Goal: Register for event/course

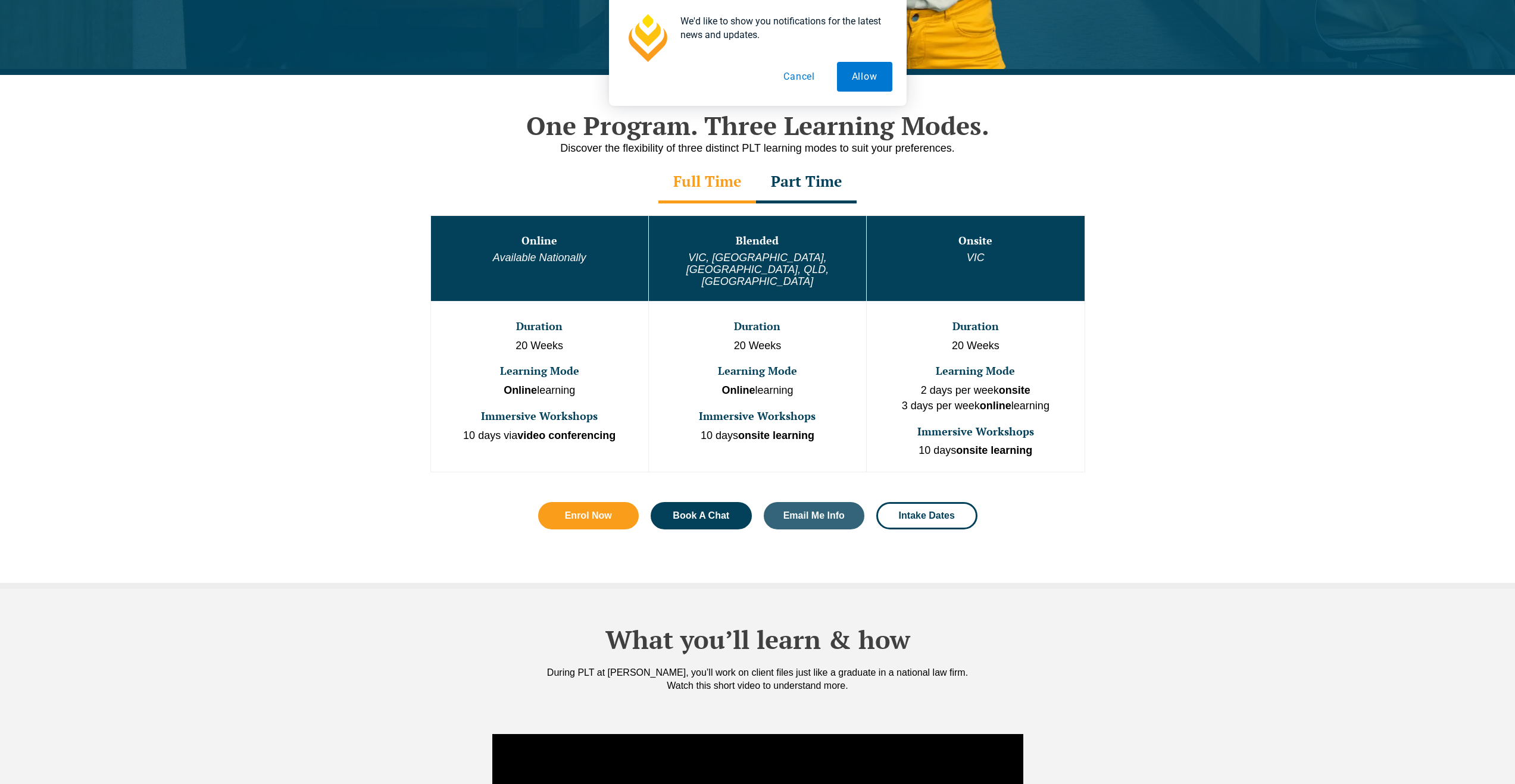
scroll to position [460, 0]
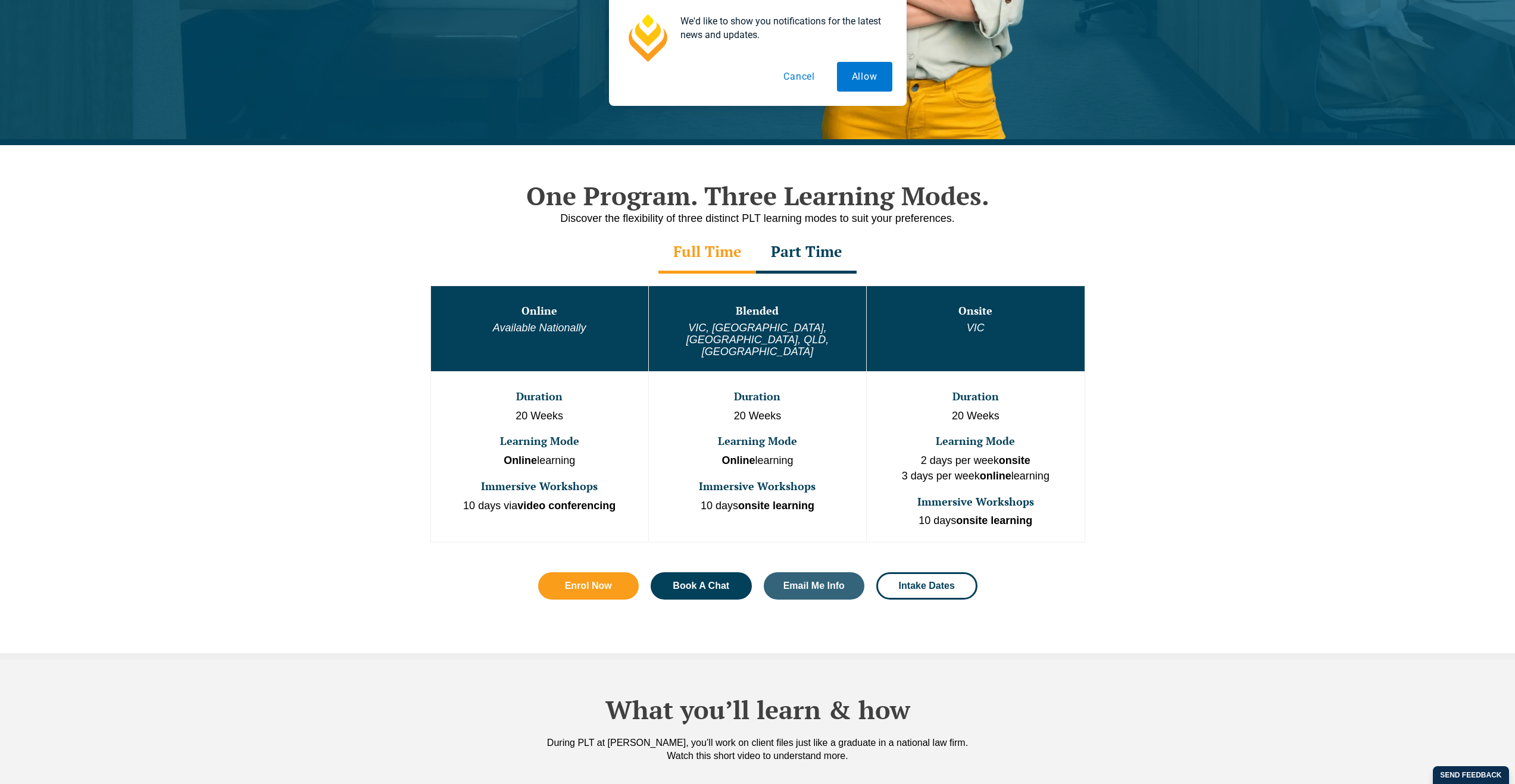
click at [811, 242] on div "Part Time" at bounding box center [806, 253] width 100 height 41
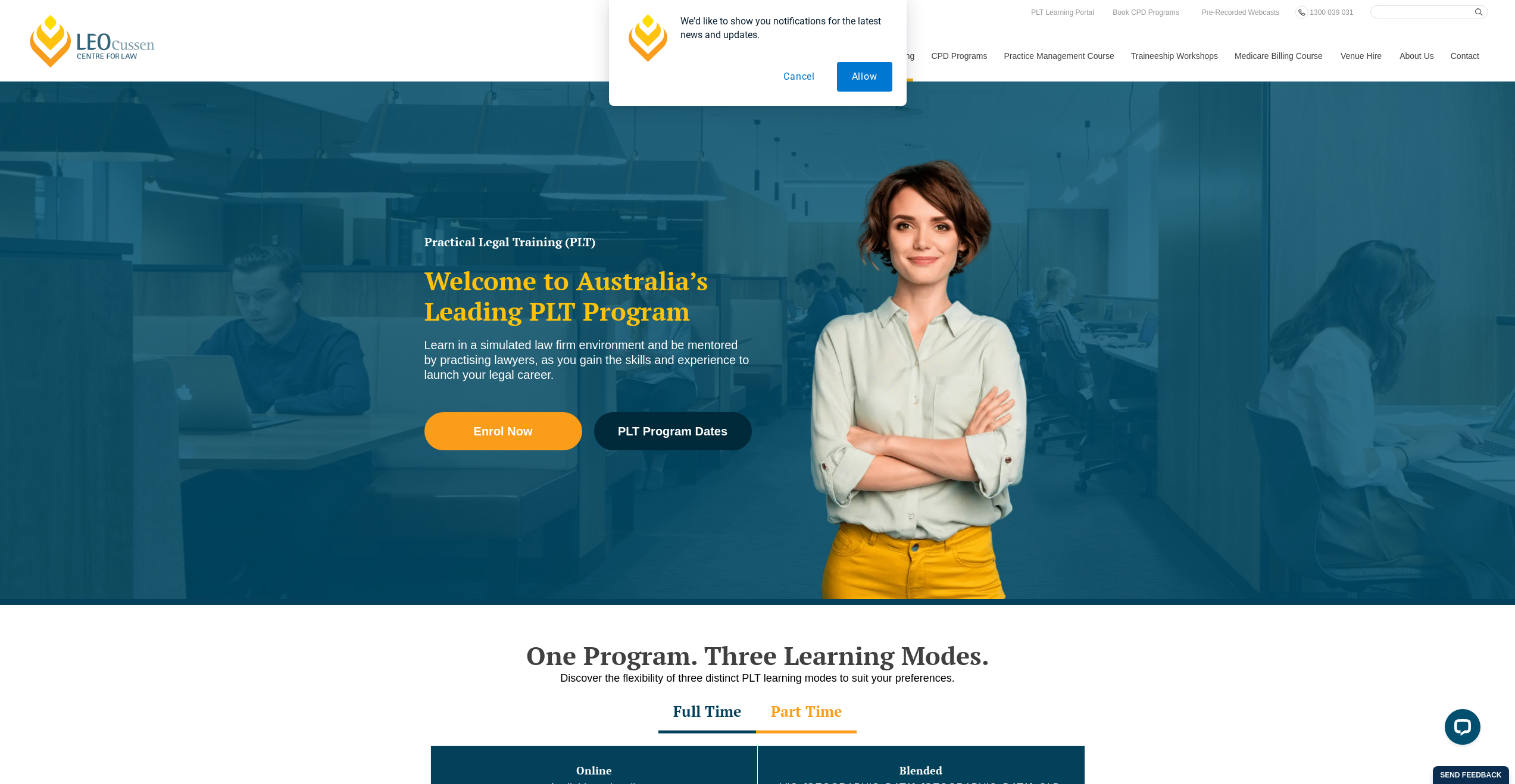
scroll to position [0, 0]
click at [678, 430] on span "PLT Program Dates" at bounding box center [673, 431] width 109 height 12
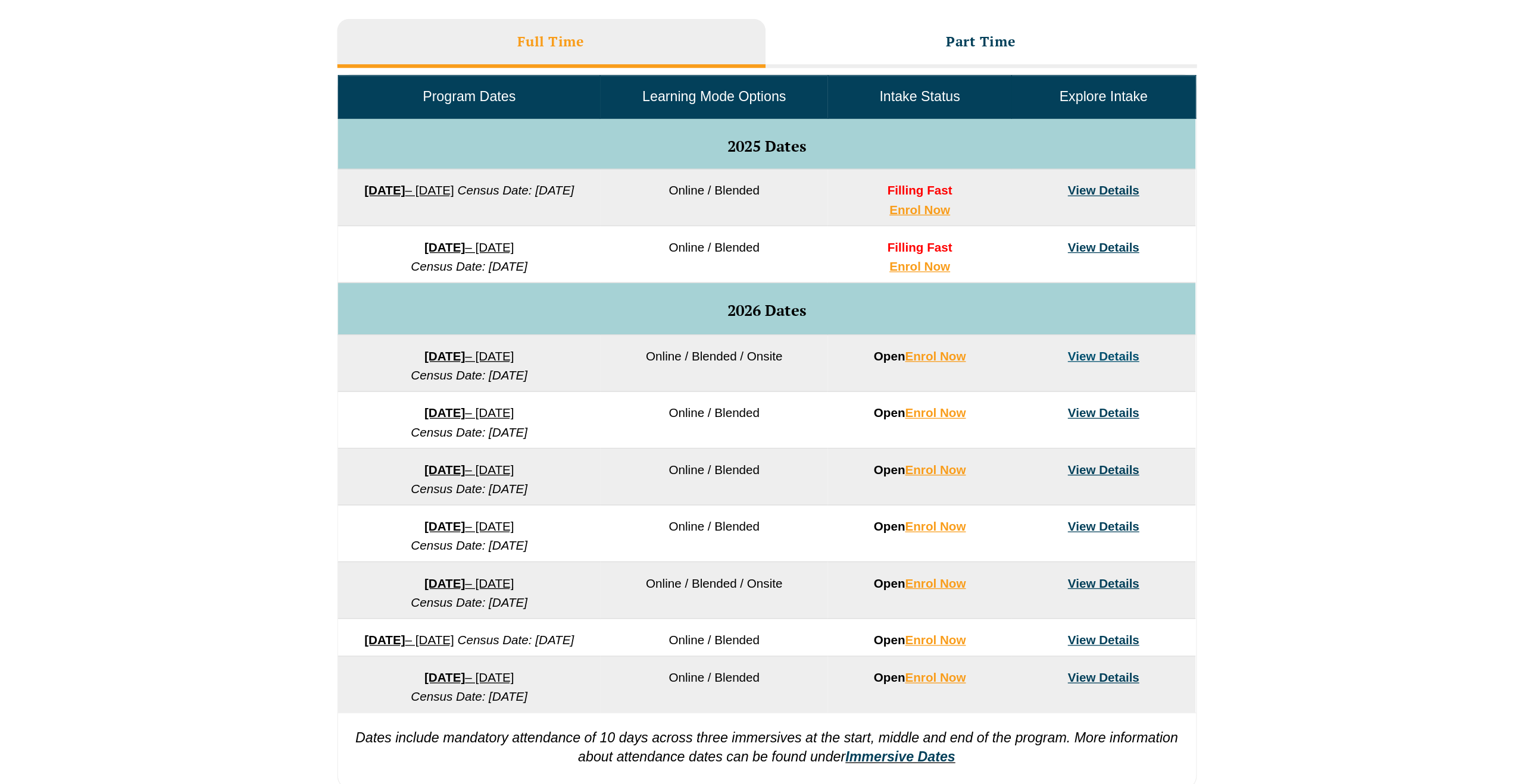
scroll to position [406, 0]
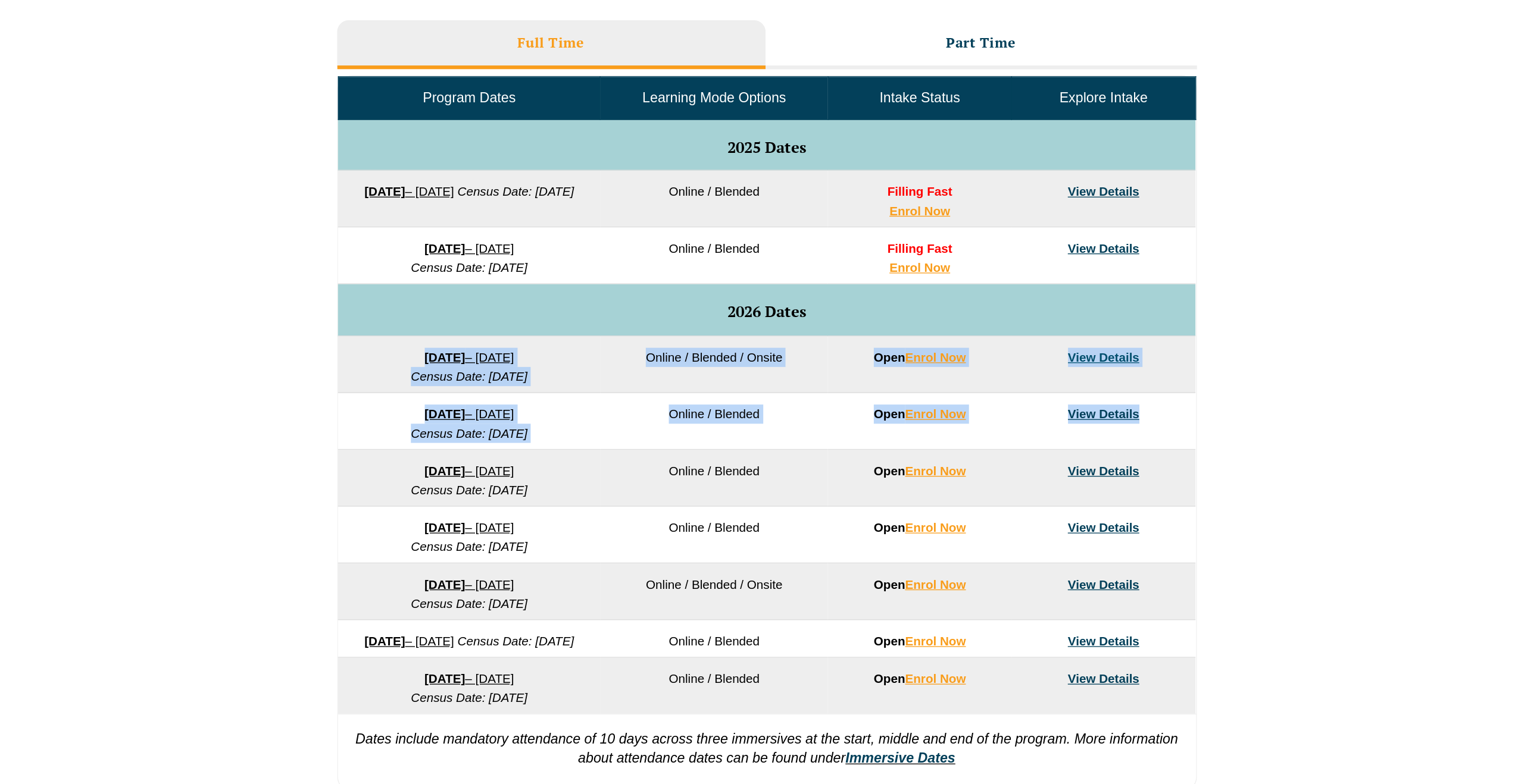
drag, startPoint x: 1056, startPoint y: 510, endPoint x: 449, endPoint y: 458, distance: 609.2
click at [449, 458] on tbody "Program Dates Learning Mode Options Intake Status Explore Intake 2025 Dates 22 …" at bounding box center [757, 482] width 665 height 494
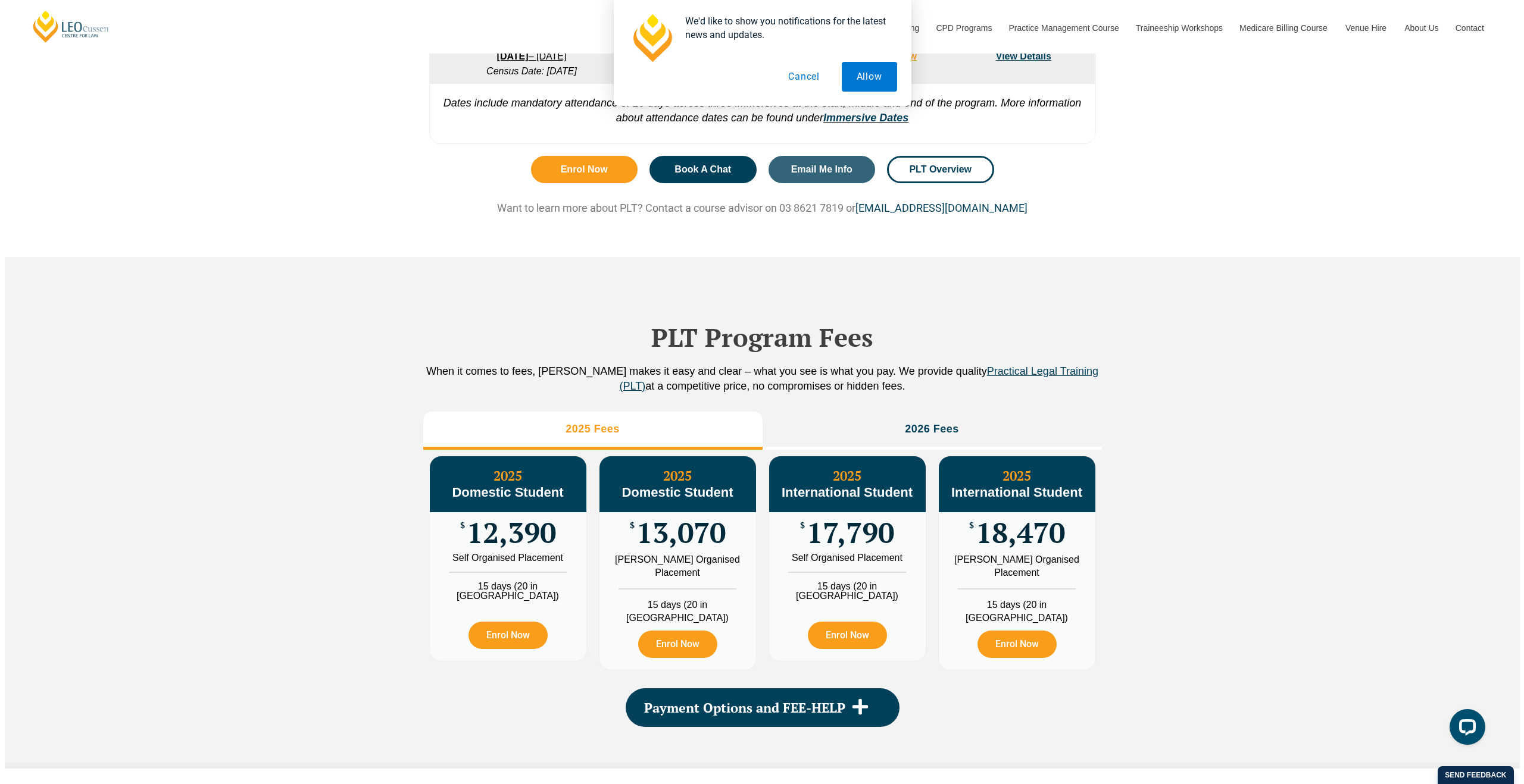
scroll to position [1045, 0]
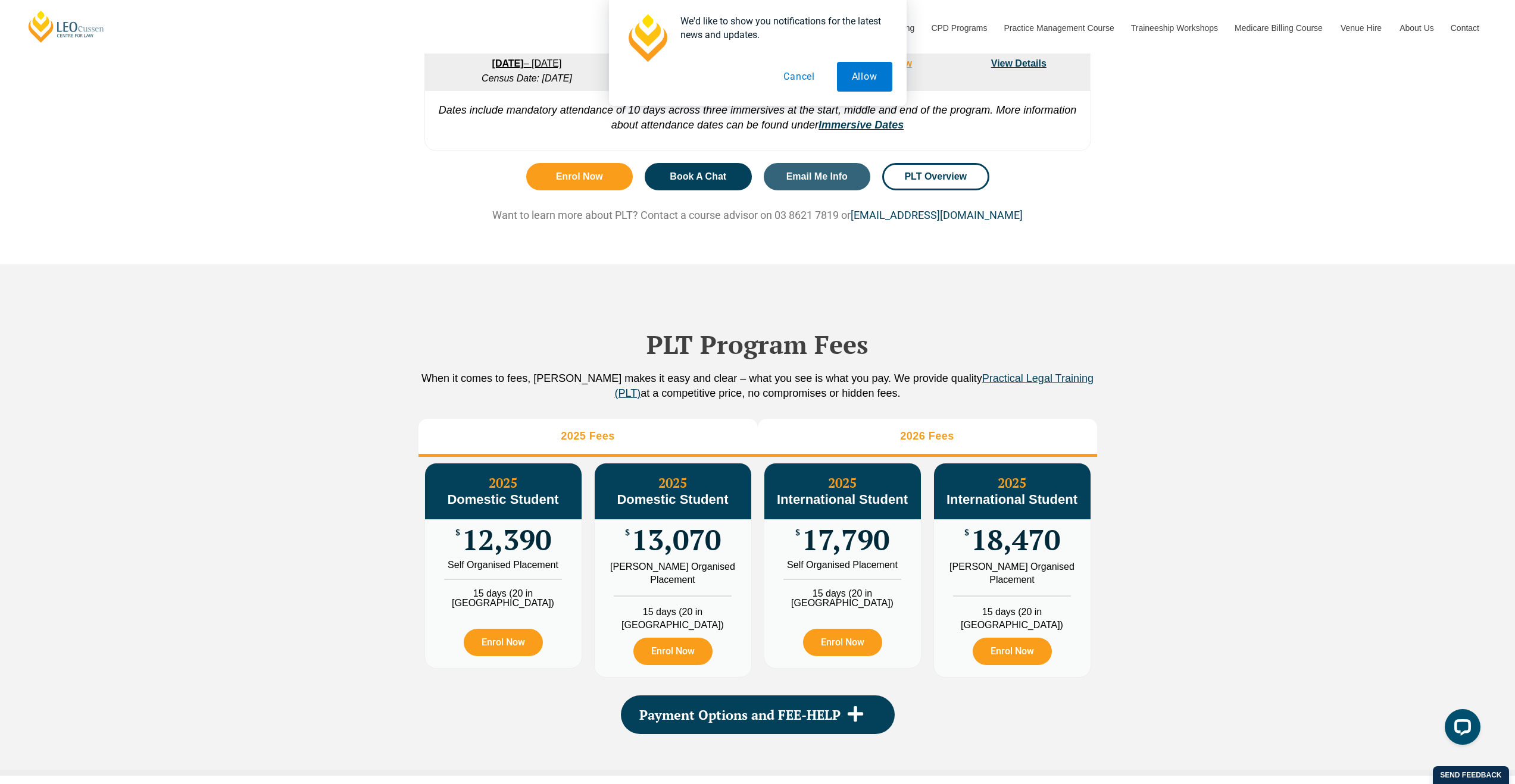
click at [865, 443] on li "2026 Fees" at bounding box center [927, 438] width 339 height 38
click at [681, 457] on li "2025 Fees" at bounding box center [588, 438] width 339 height 38
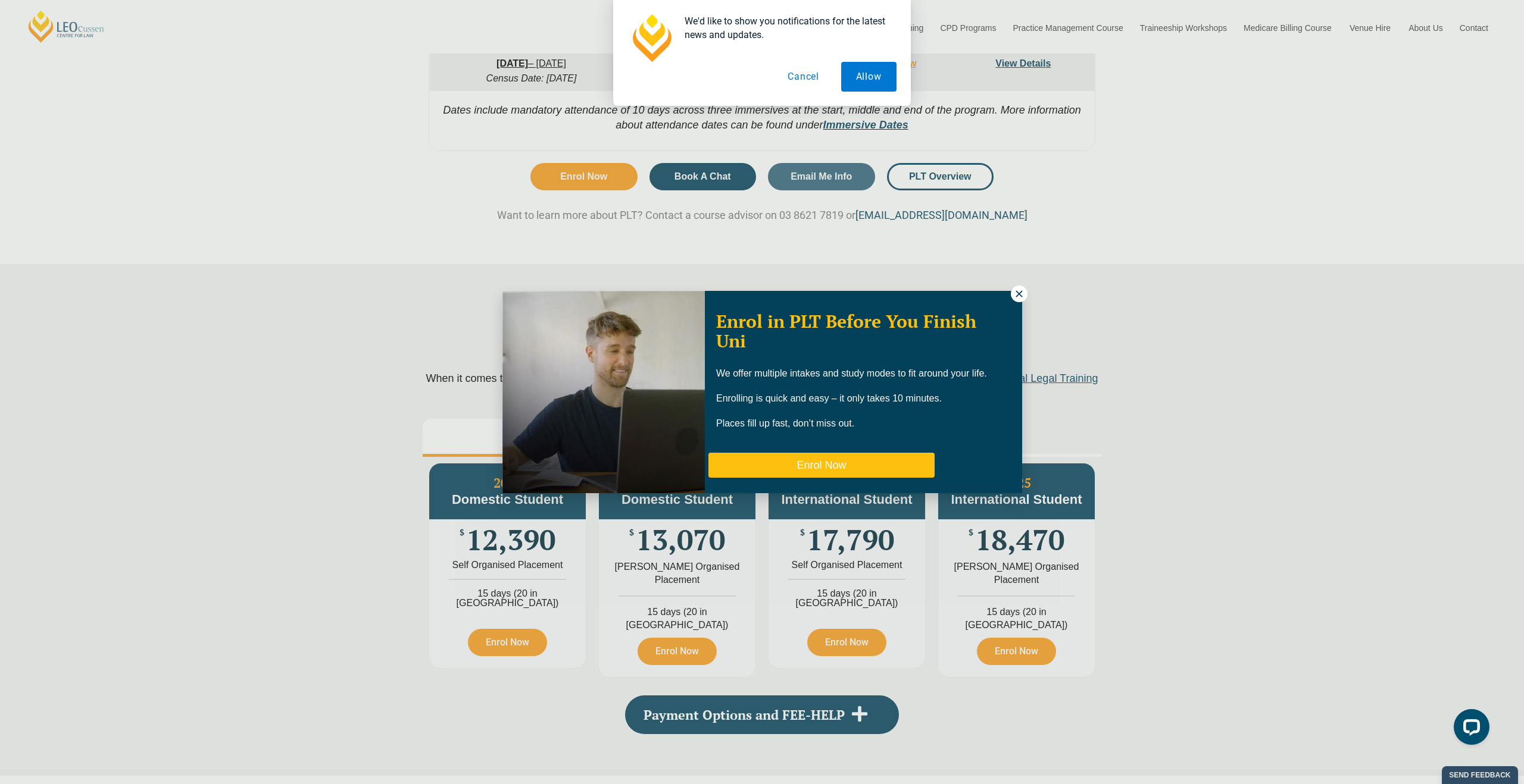
click at [837, 461] on button "Enrol Now" at bounding box center [821, 465] width 226 height 25
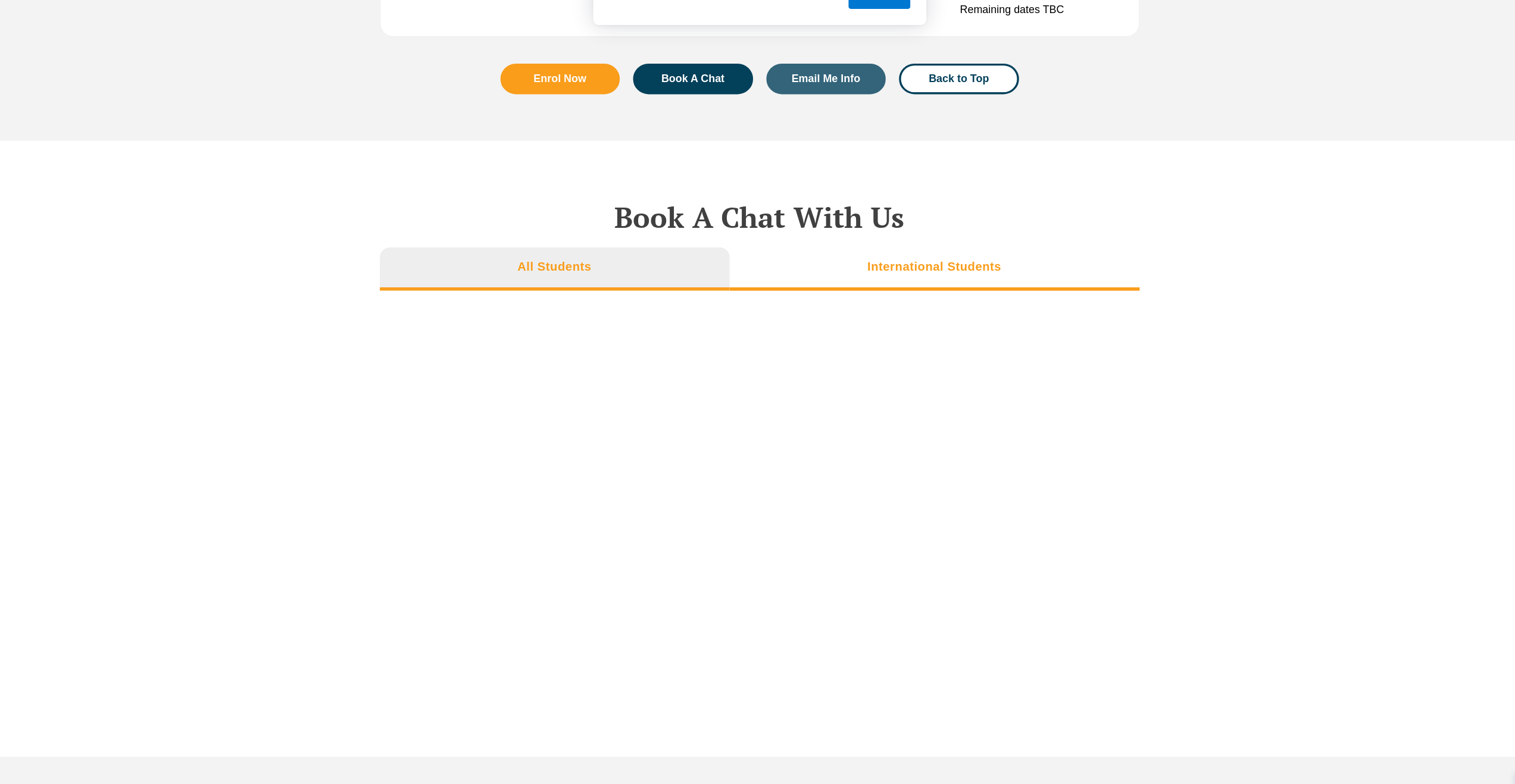
scroll to position [4019, 0]
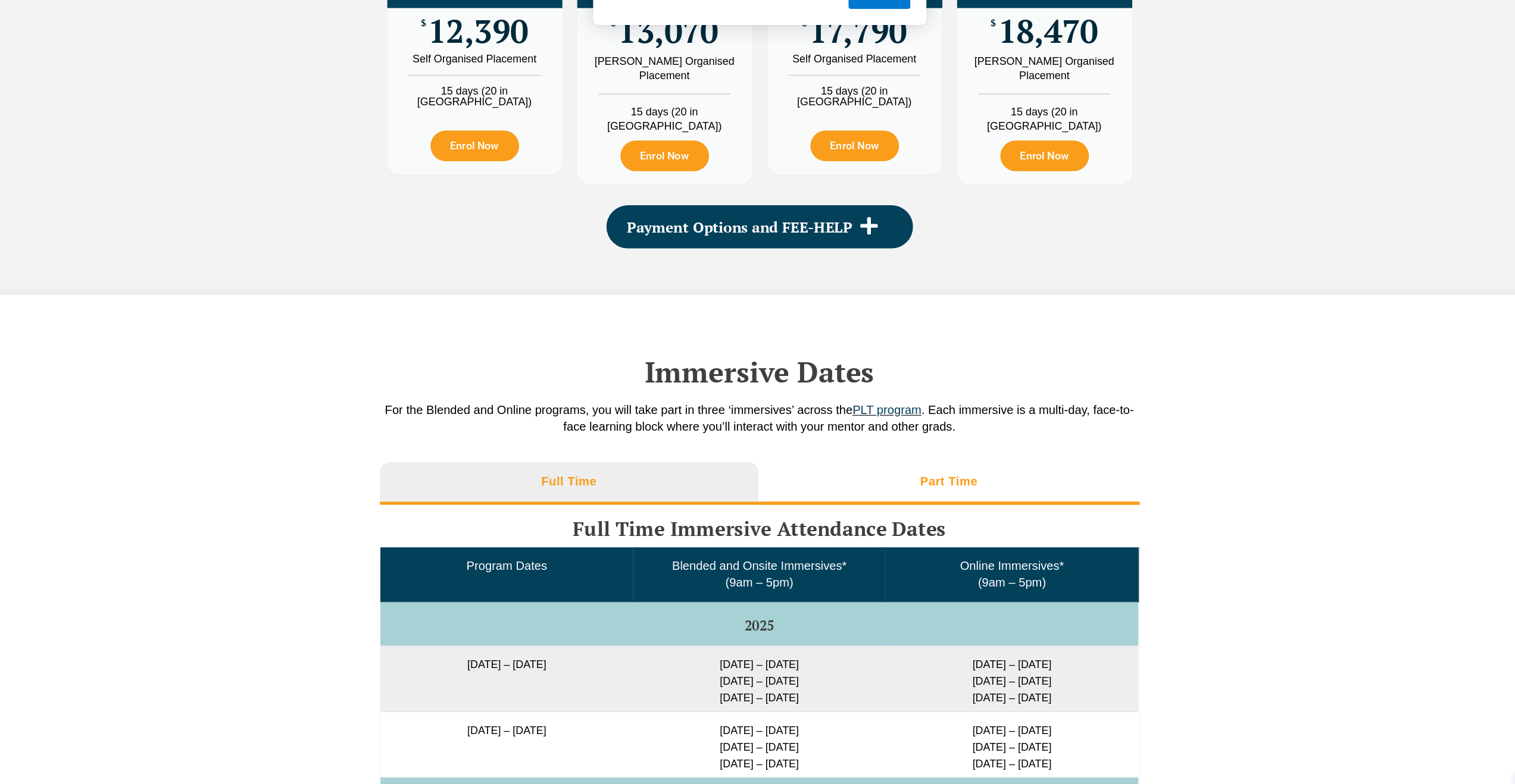
click at [880, 515] on li "Part Time" at bounding box center [926, 515] width 341 height 38
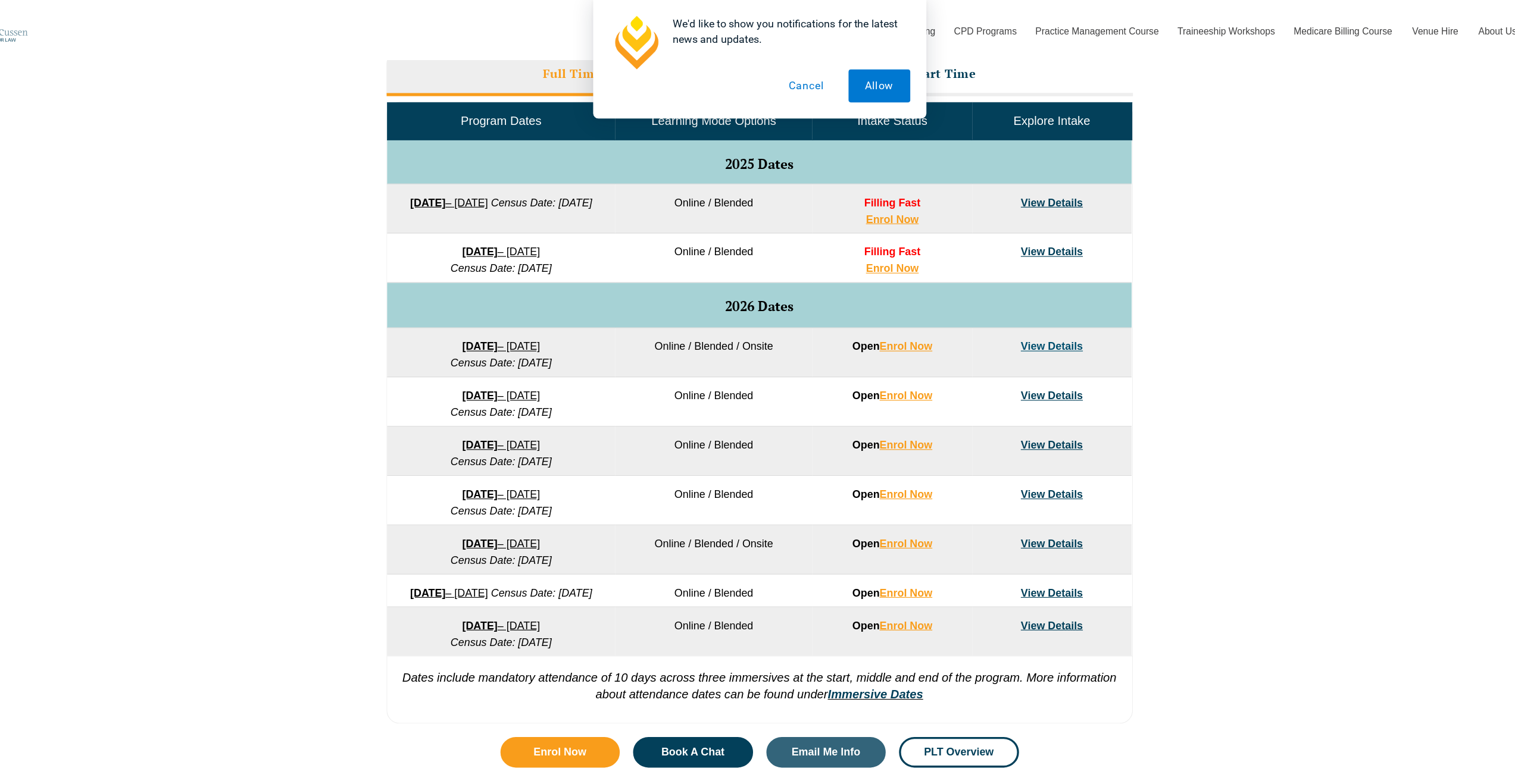
scroll to position [0, 0]
